Goal: Task Accomplishment & Management: Manage account settings

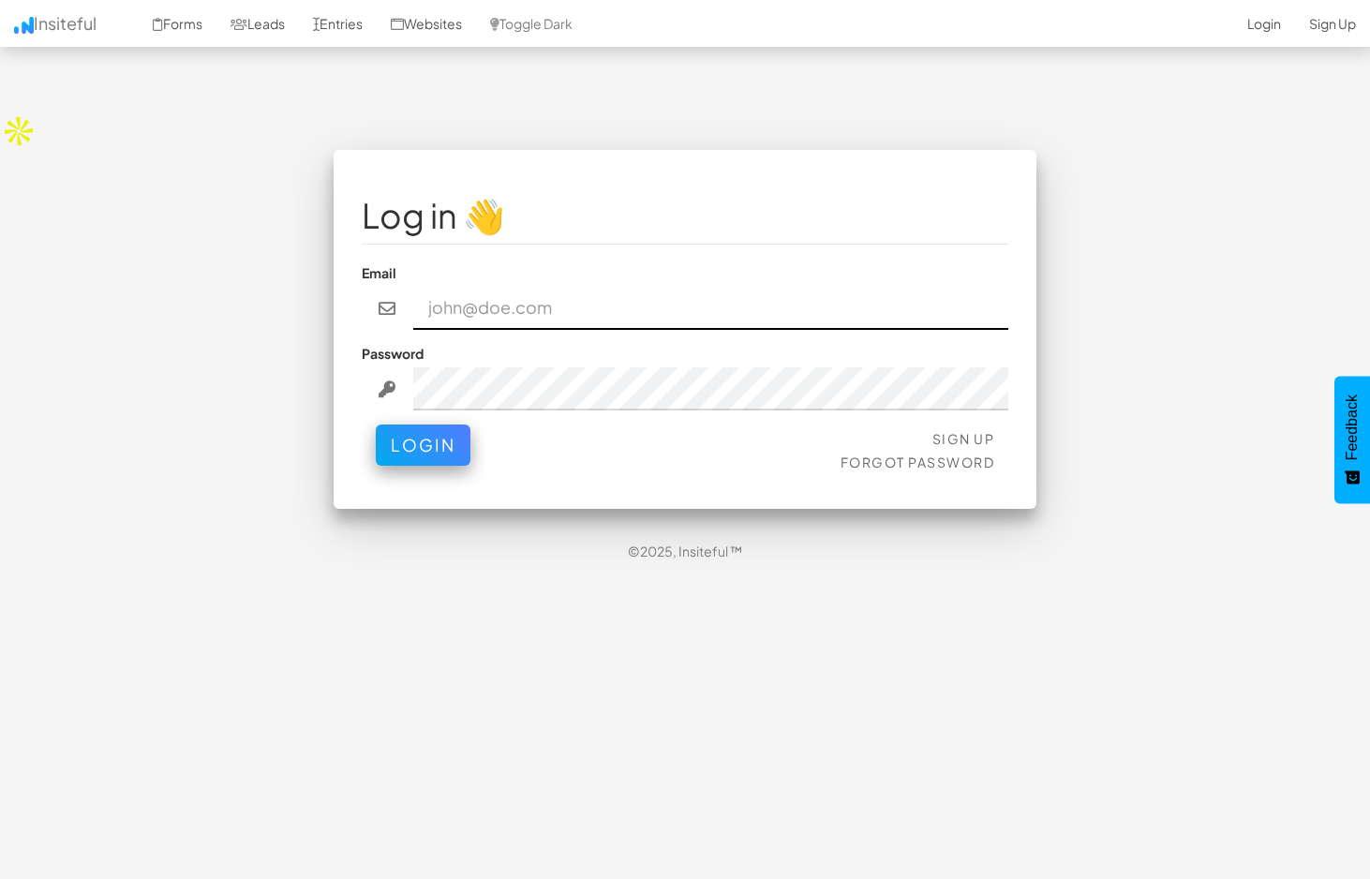
click at [516, 287] on input "email" at bounding box center [711, 308] width 596 height 43
type input "nick@strikingalchemy.com"
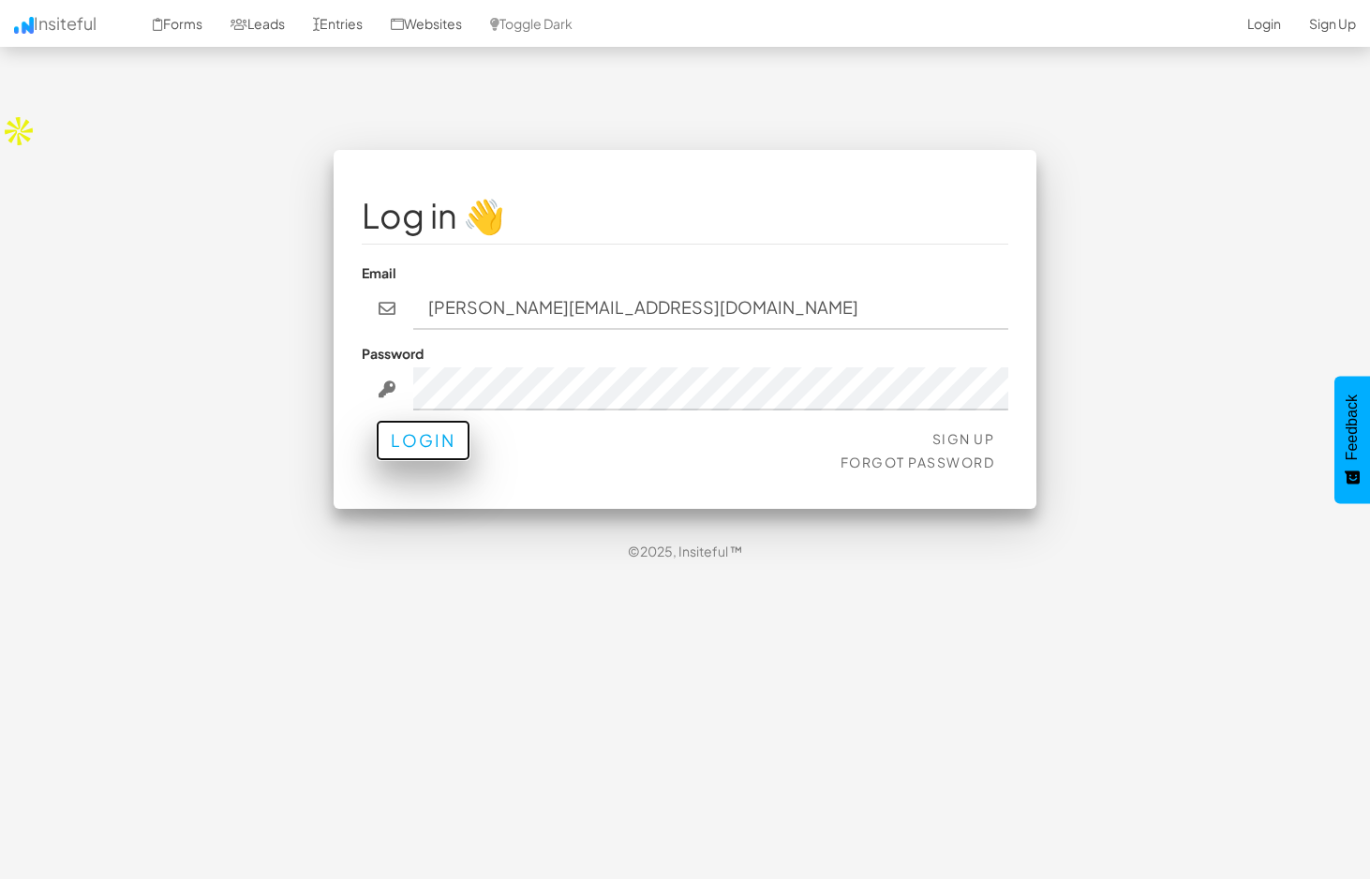
click at [425, 420] on button "Login" at bounding box center [423, 440] width 95 height 41
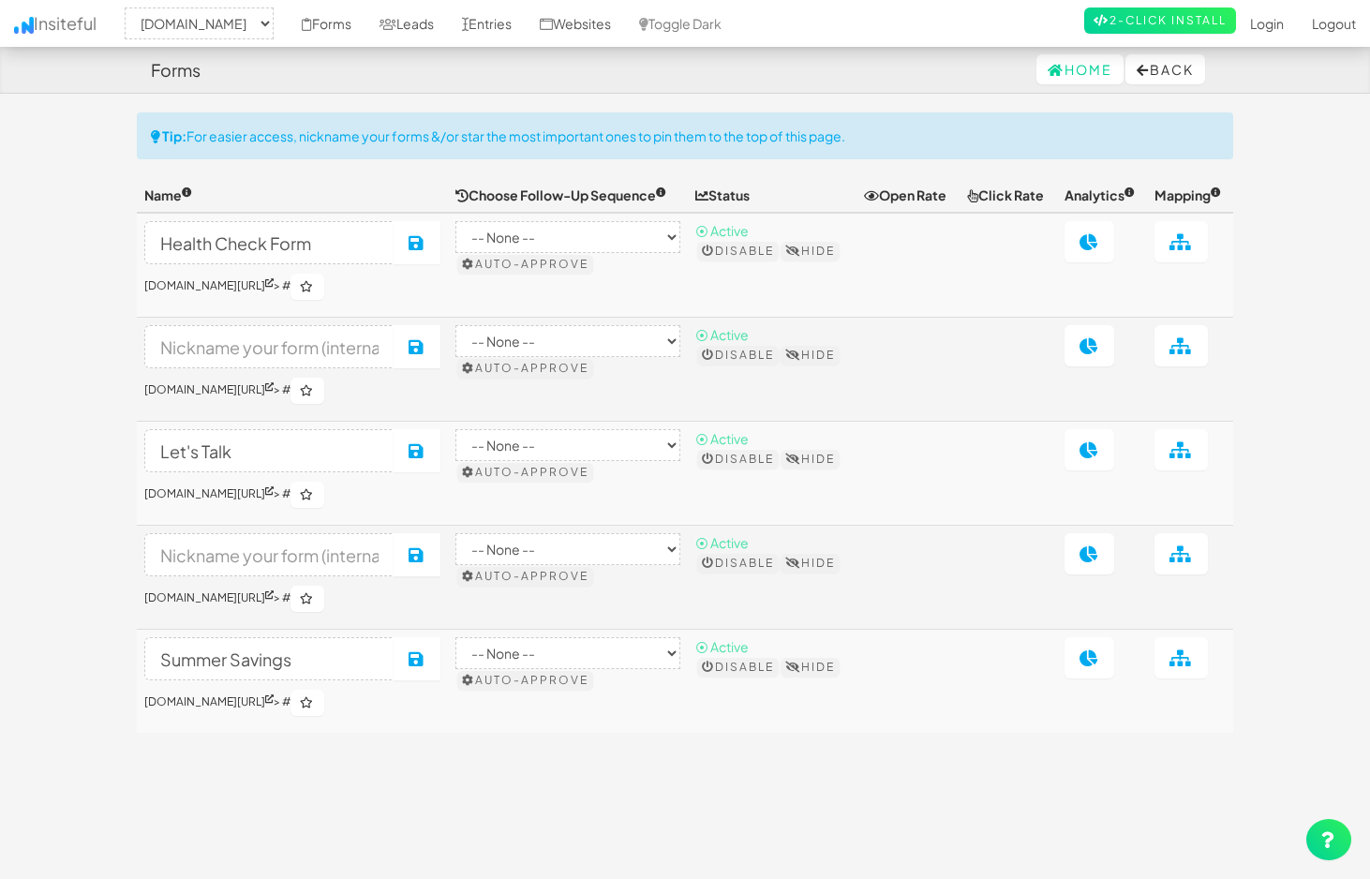
select select "2327"
